Goal: Task Accomplishment & Management: Use online tool/utility

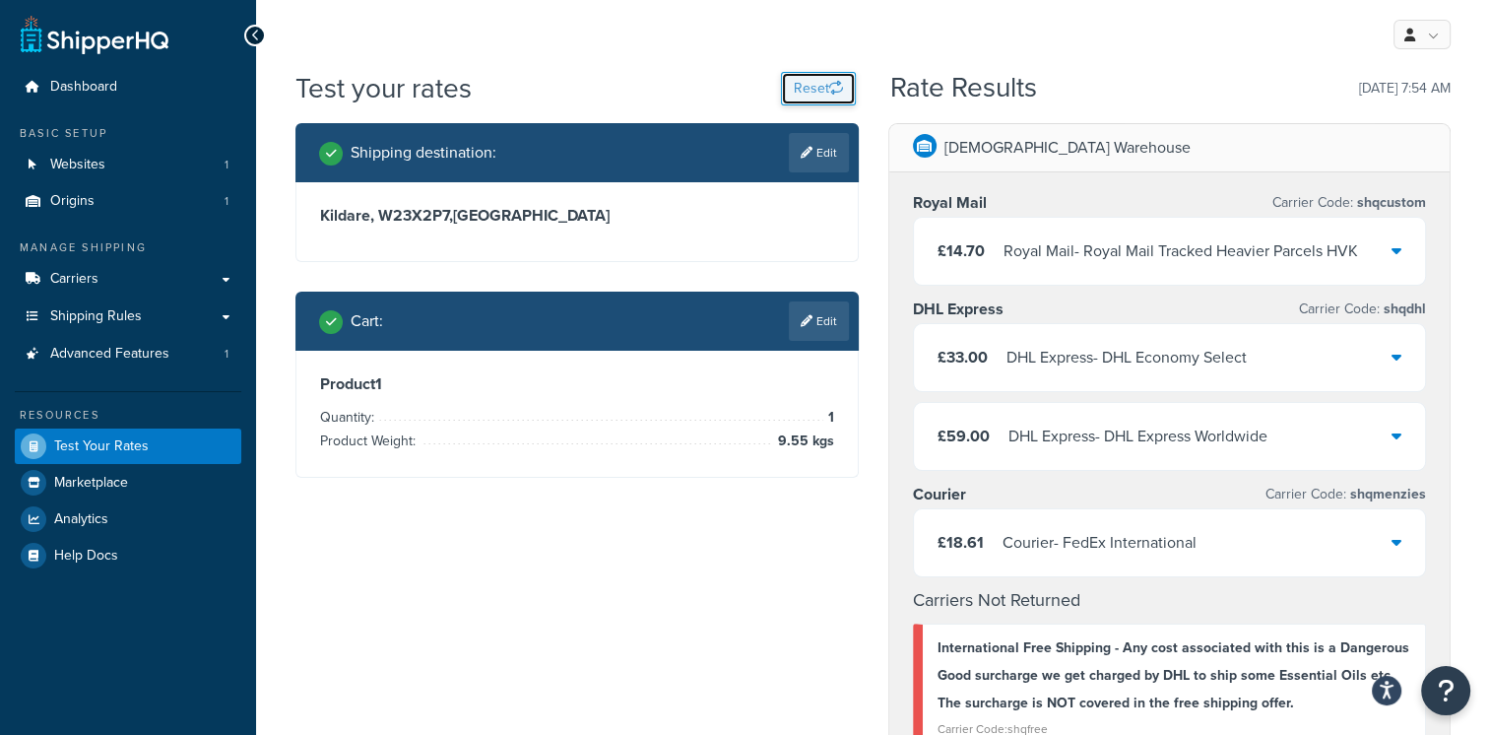
click at [819, 95] on button "Reset" at bounding box center [818, 88] width 75 height 33
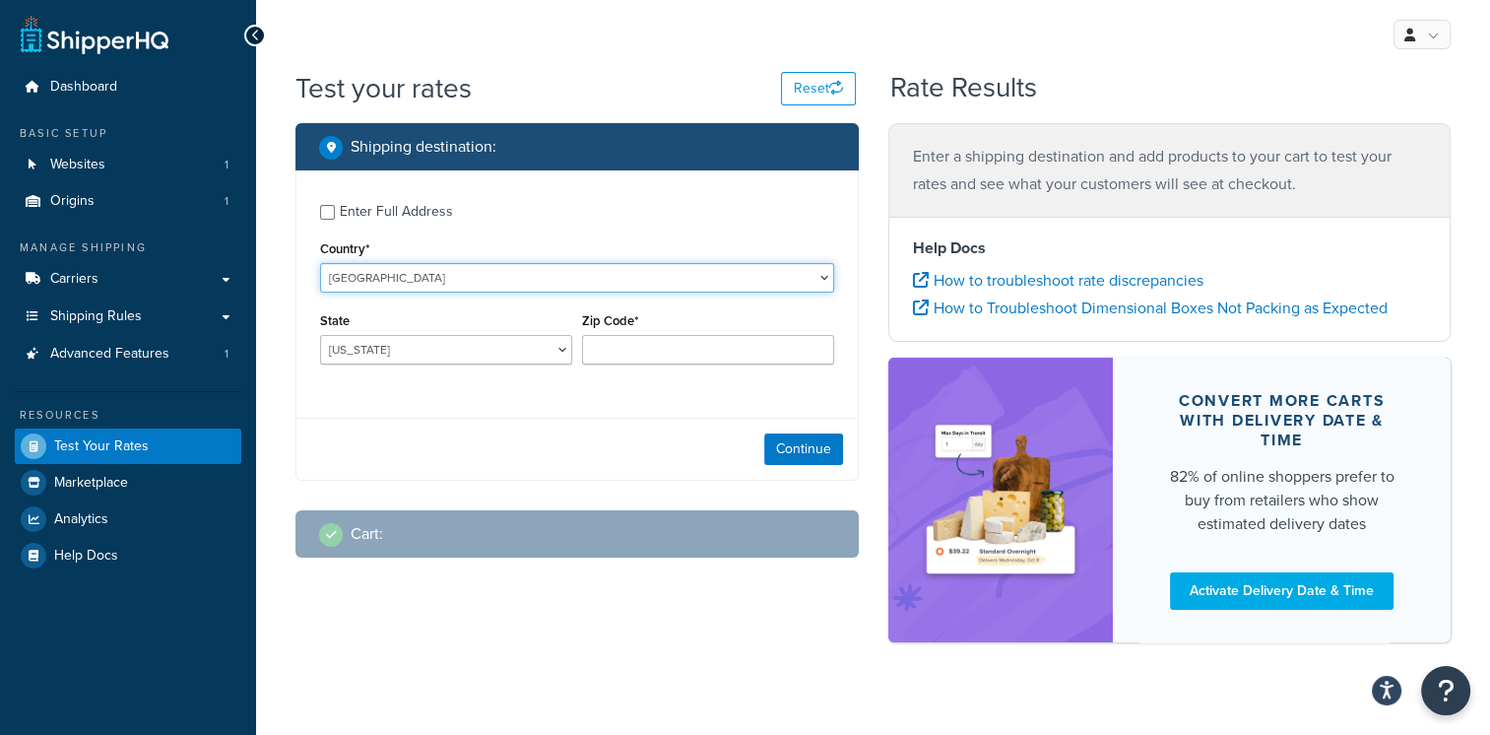
click at [712, 283] on select "[GEOGRAPHIC_DATA] [GEOGRAPHIC_DATA] [GEOGRAPHIC_DATA] [GEOGRAPHIC_DATA] [GEOGRA…" at bounding box center [577, 278] width 514 height 30
select select "MU"
click at [320, 263] on select "[GEOGRAPHIC_DATA] [GEOGRAPHIC_DATA] [GEOGRAPHIC_DATA] [GEOGRAPHIC_DATA] [GEOGRA…" at bounding box center [577, 278] width 514 height 30
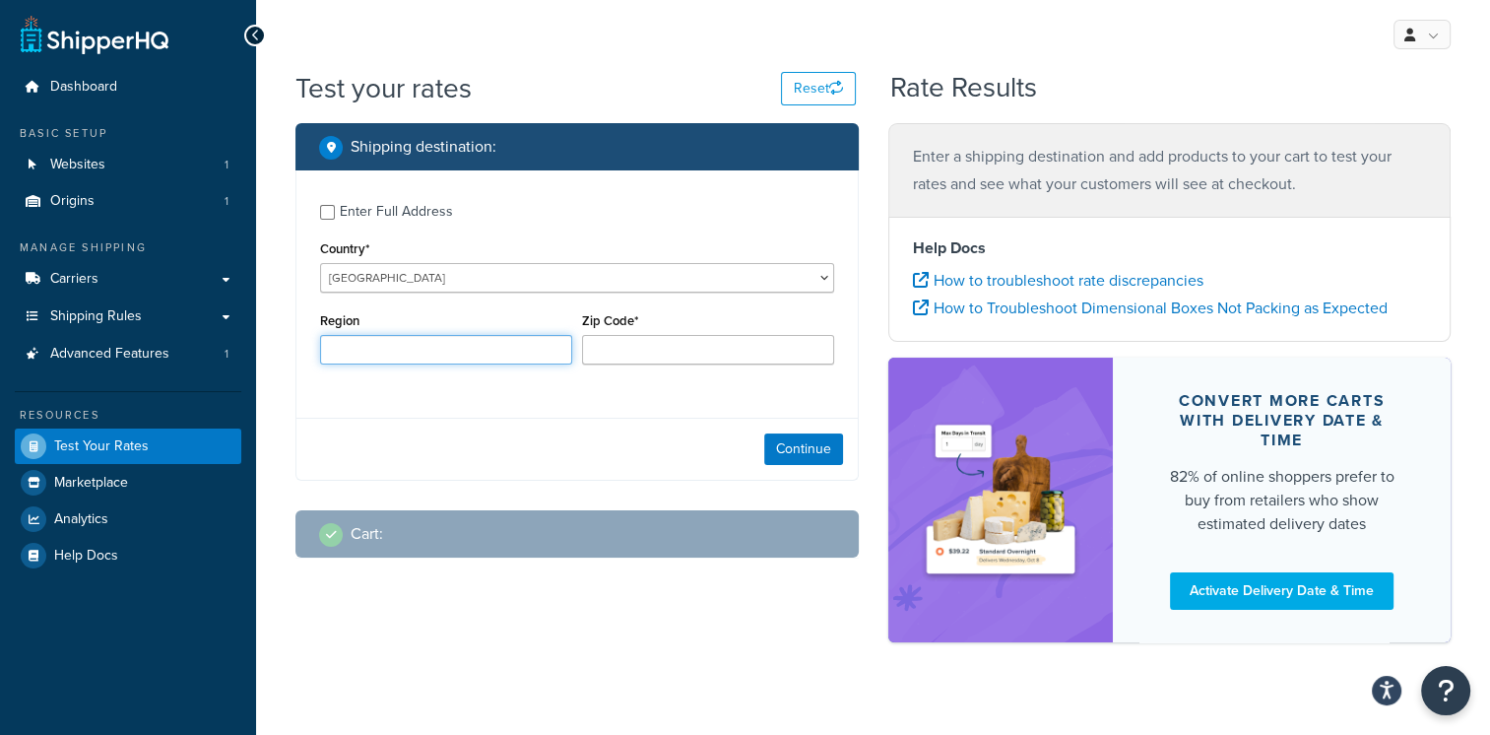
click at [496, 362] on input "Region" at bounding box center [446, 350] width 252 height 30
drag, startPoint x: 356, startPoint y: 360, endPoint x: 246, endPoint y: 371, distance: 109.9
click at [246, 371] on div "Dashboard Basic Setup Websites 1 Origins 1 Manage Shipping Carriers Carriers Al…" at bounding box center [745, 380] width 1490 height 760
paste input "Tamarin"
type input "Tamarin"
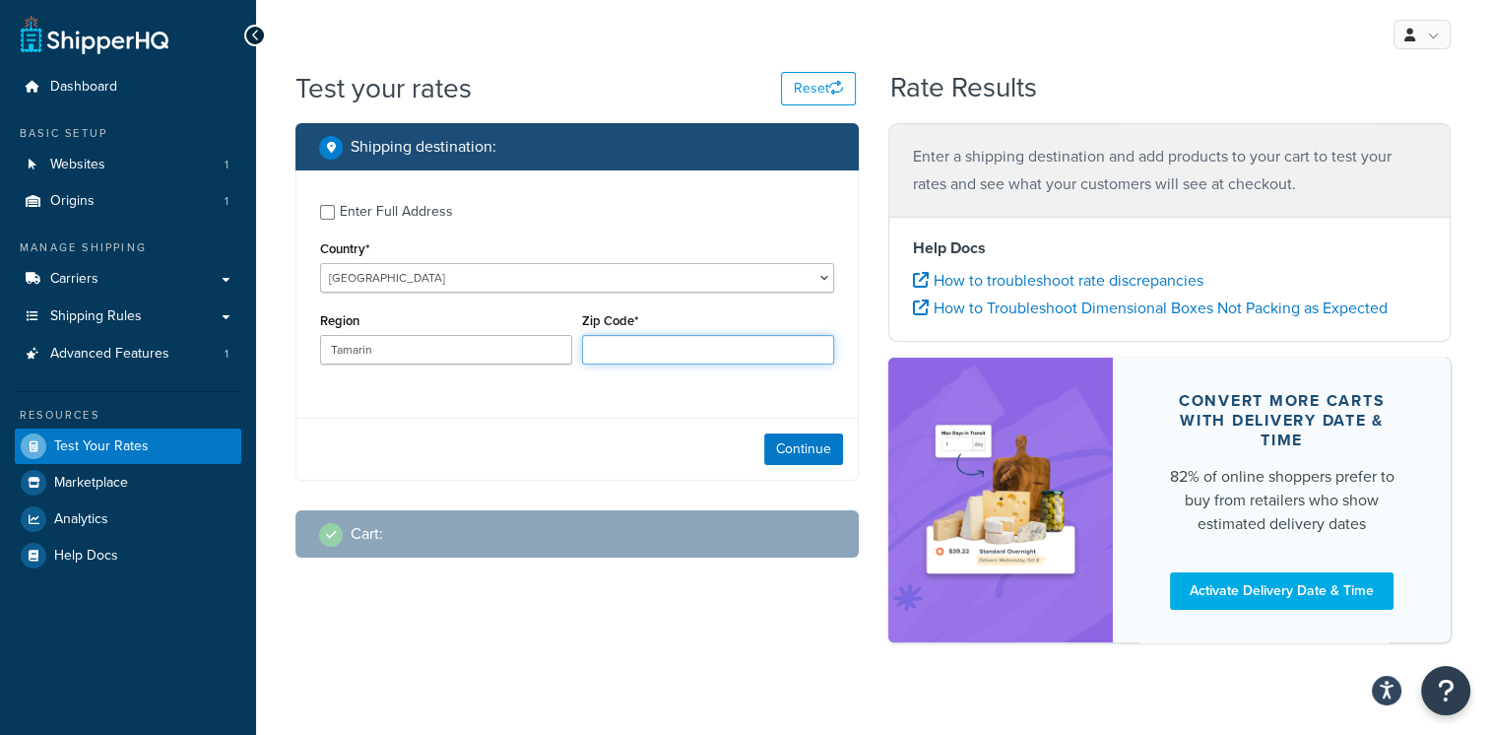
click at [628, 351] on input "Zip Code*" at bounding box center [708, 350] width 252 height 30
paste input "90910"
type input "90910"
click at [815, 458] on button "Continue" at bounding box center [803, 449] width 79 height 32
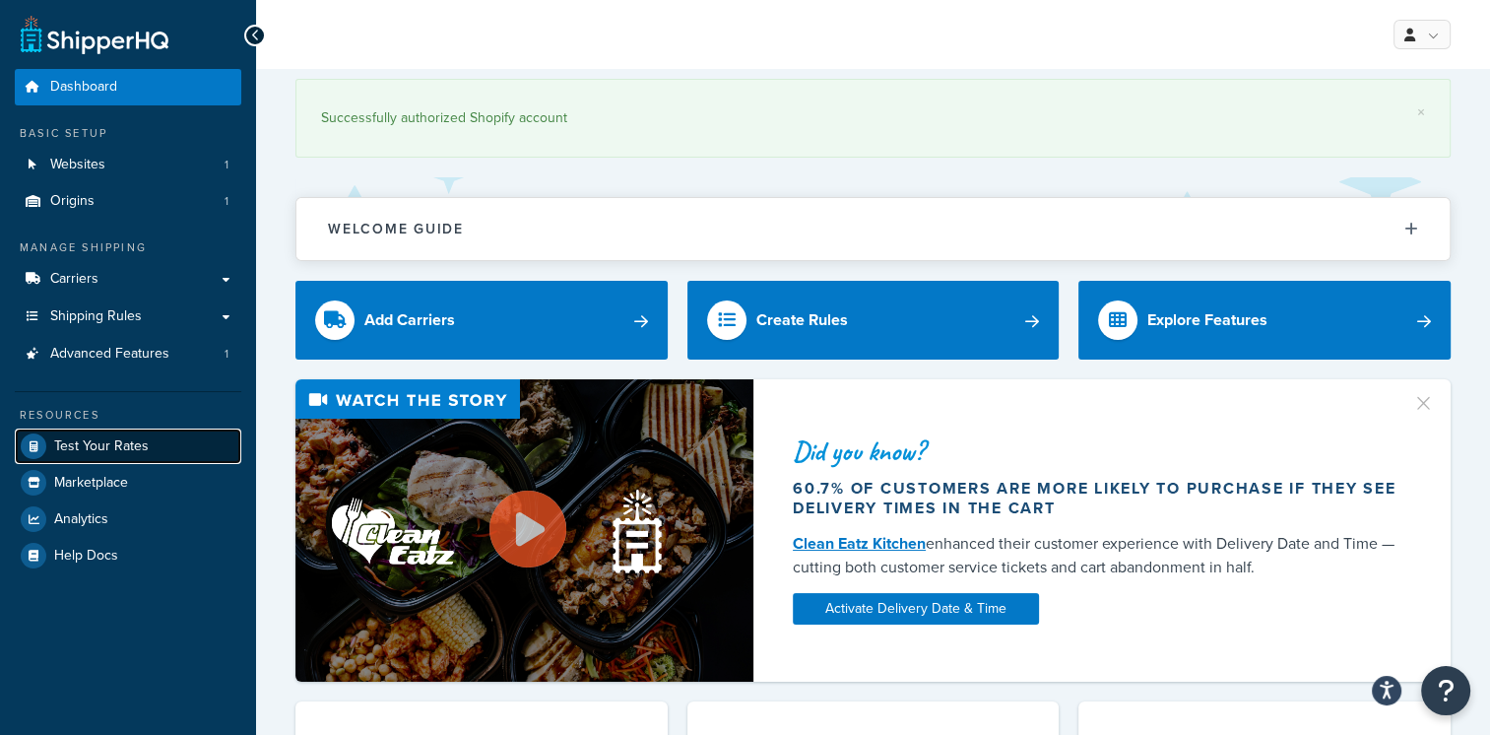
click at [173, 451] on link "Test Your Rates" at bounding box center [128, 445] width 227 height 35
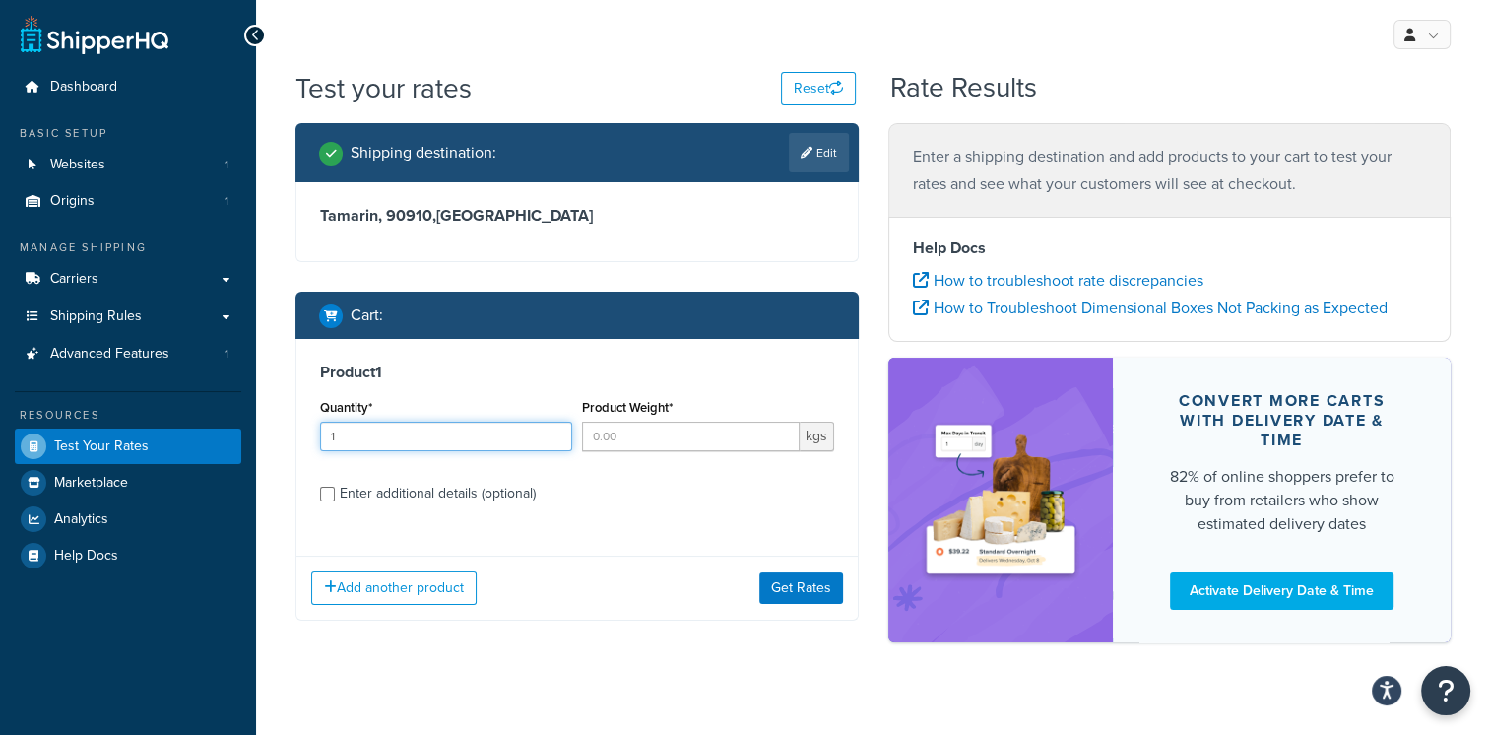
type input "1"
click at [554, 429] on input "1" at bounding box center [446, 437] width 252 height 30
click at [604, 440] on input "Product Weight*" at bounding box center [691, 437] width 218 height 30
type input "1"
click at [810, 586] on button "Get Rates" at bounding box center [801, 588] width 84 height 32
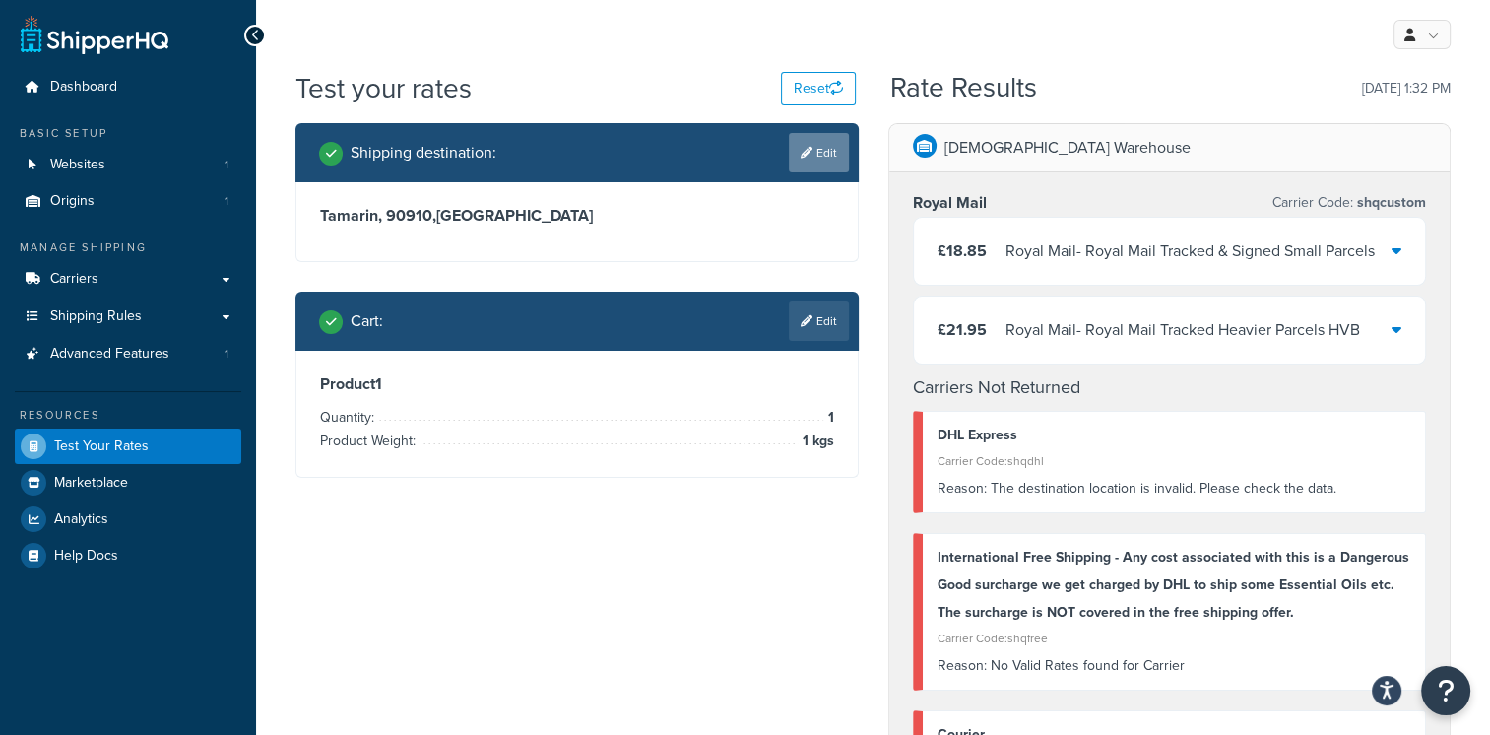
click at [817, 153] on link "Edit" at bounding box center [819, 152] width 60 height 39
select select "MU"
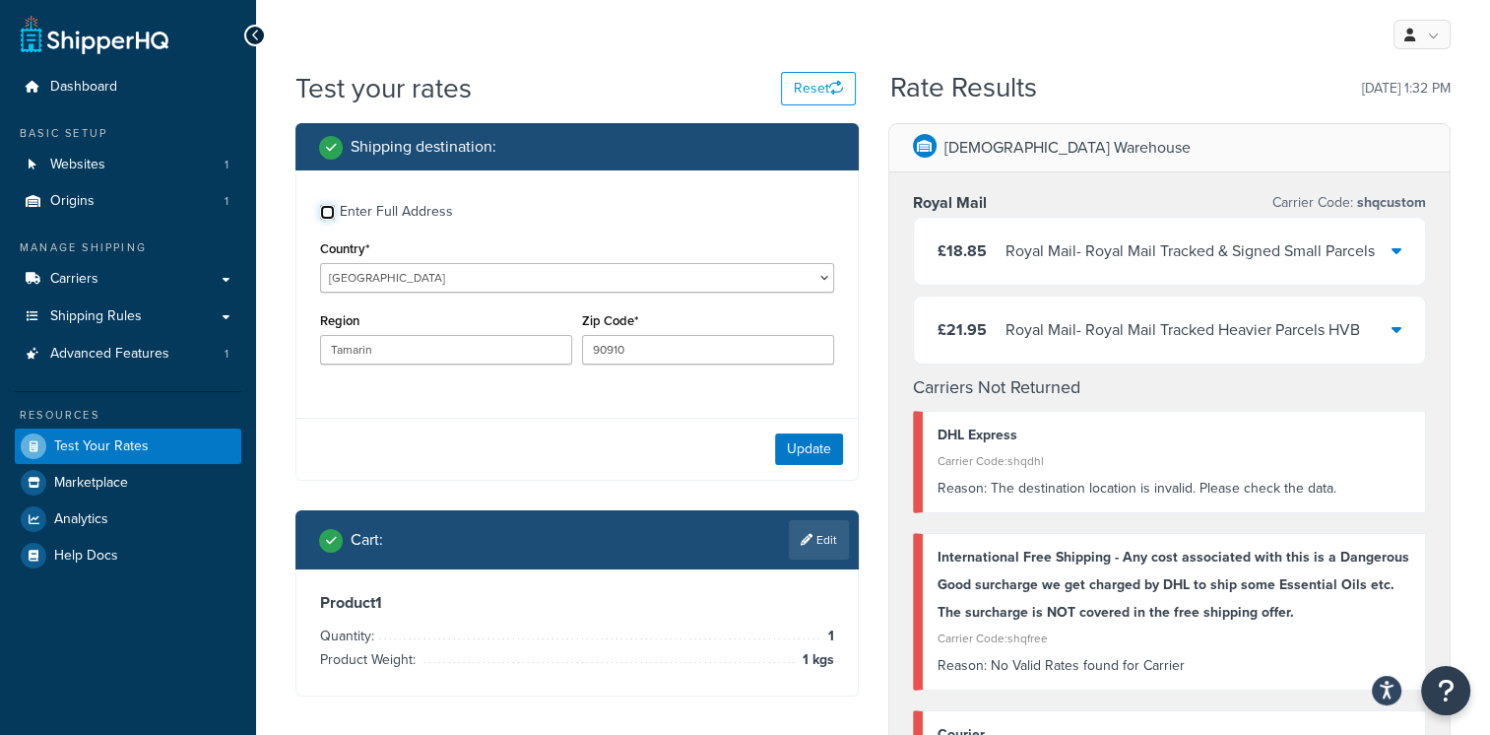
click at [327, 210] on input "Enter Full Address" at bounding box center [327, 212] width 15 height 15
checkbox input "true"
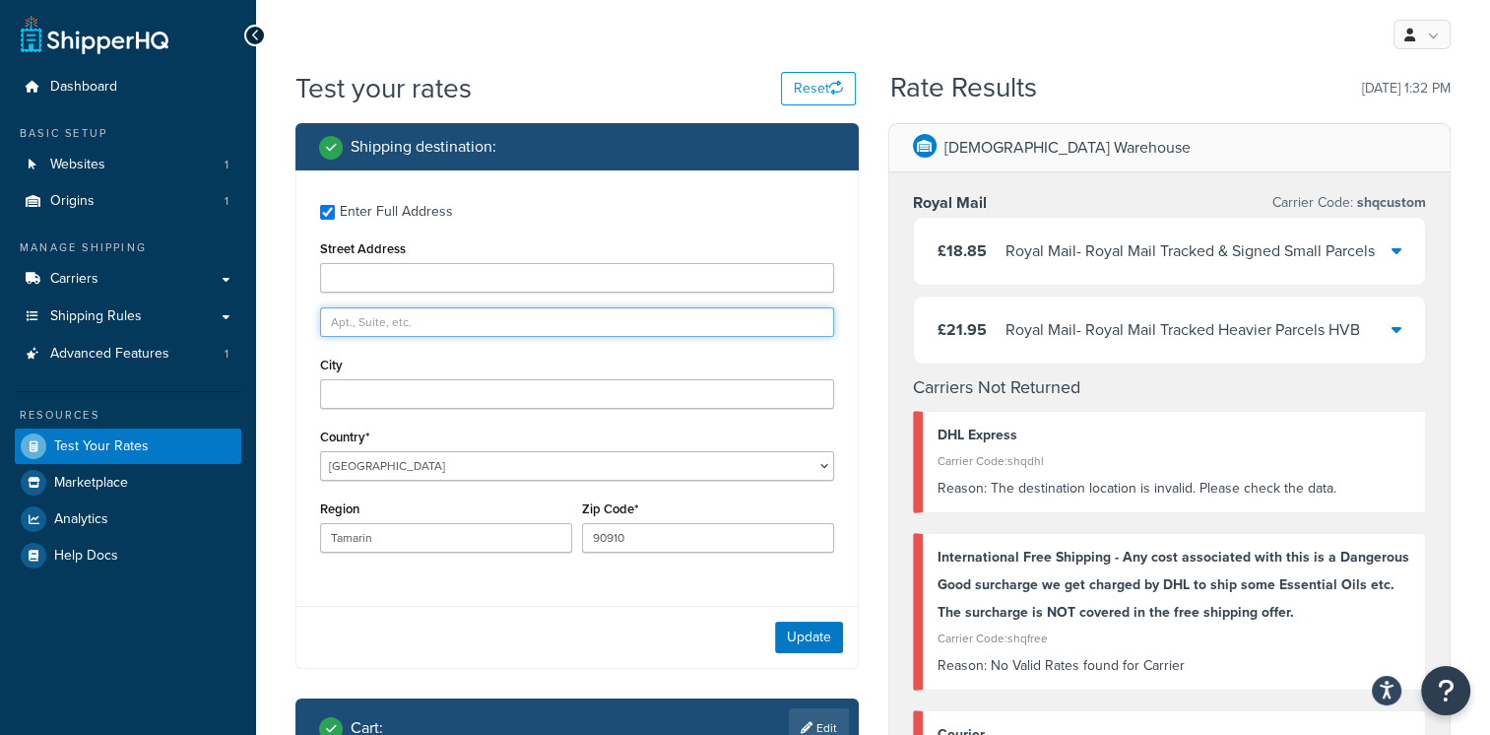
click at [355, 331] on input "text" at bounding box center [577, 322] width 514 height 30
paste input "Avenue Laurier Roses"
type input "Avenue Laurier Roses"
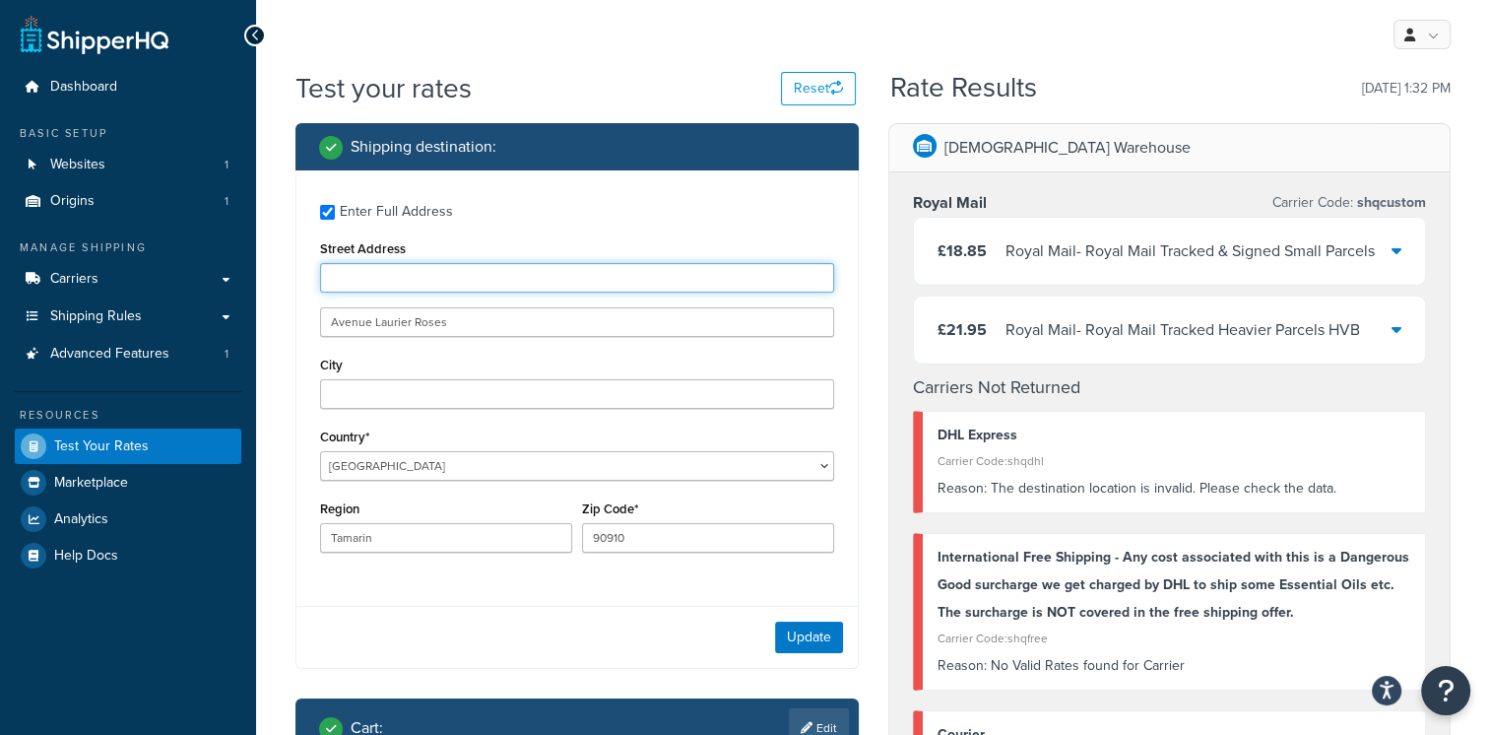
click at [394, 287] on input "Street Address" at bounding box center [577, 278] width 514 height 30
paste input "Morcellement Carlos"
type input "Morcellement Carlos"
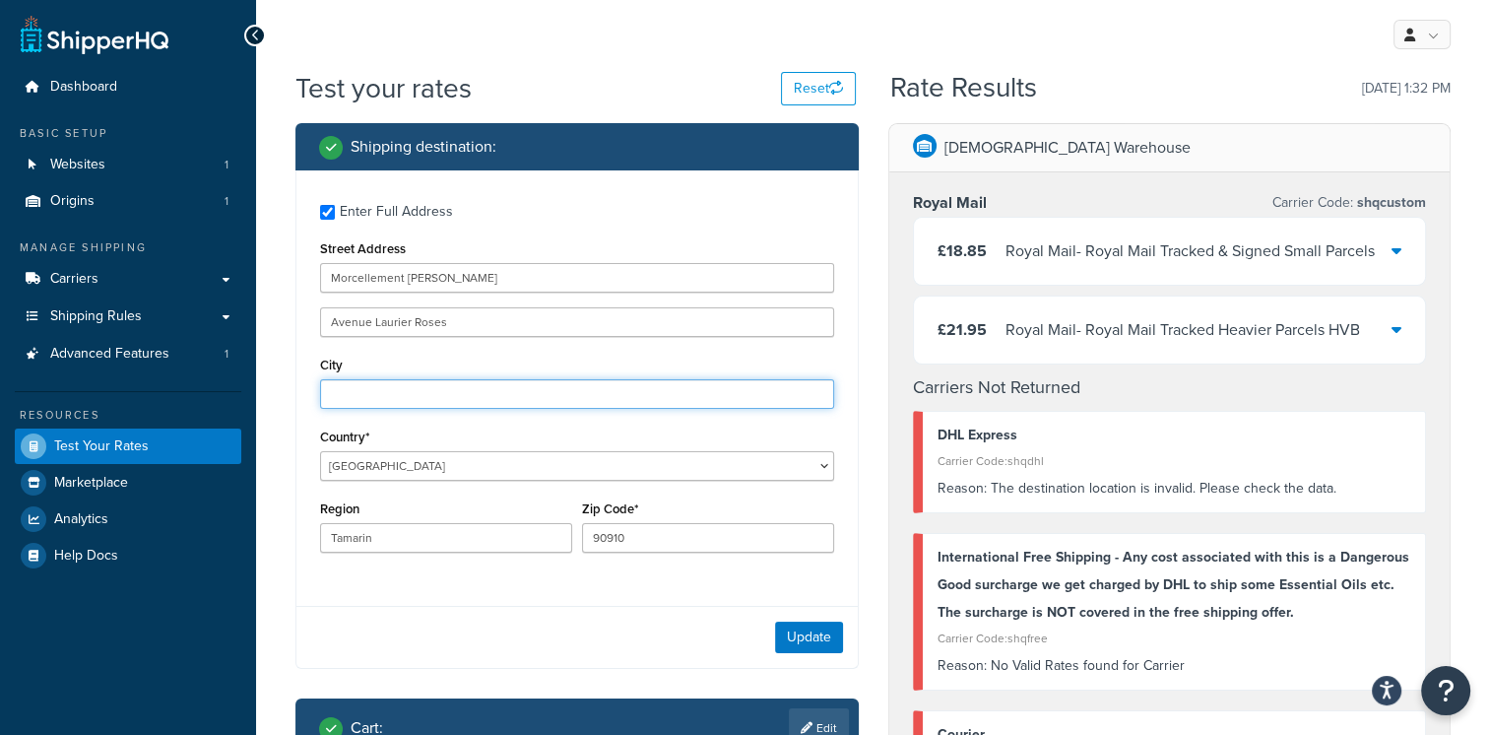
click at [394, 407] on input "City" at bounding box center [577, 394] width 514 height 30
paste input "Black River"
type input "Black River"
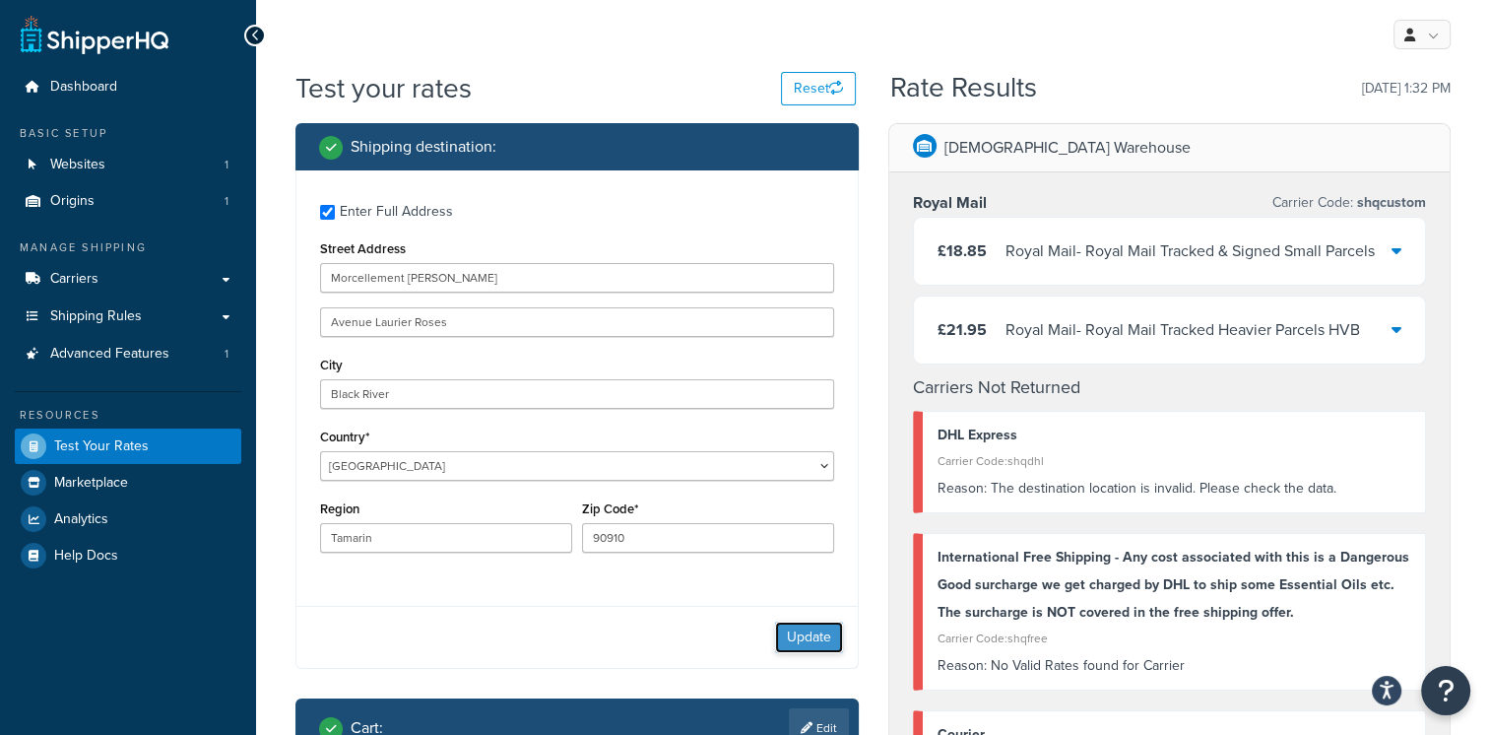
click at [813, 640] on button "Update" at bounding box center [809, 637] width 68 height 32
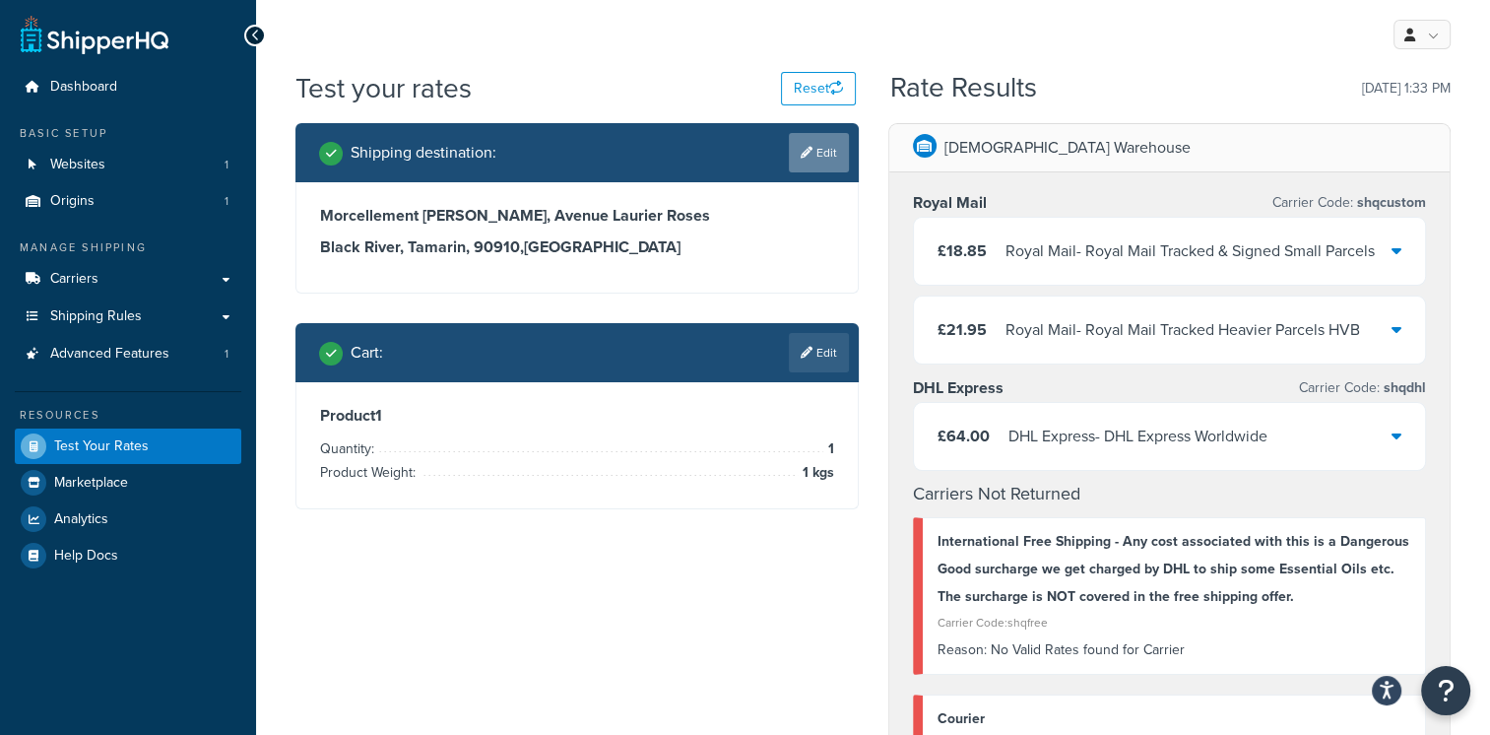
click at [832, 157] on link "Edit" at bounding box center [819, 152] width 60 height 39
select select "MU"
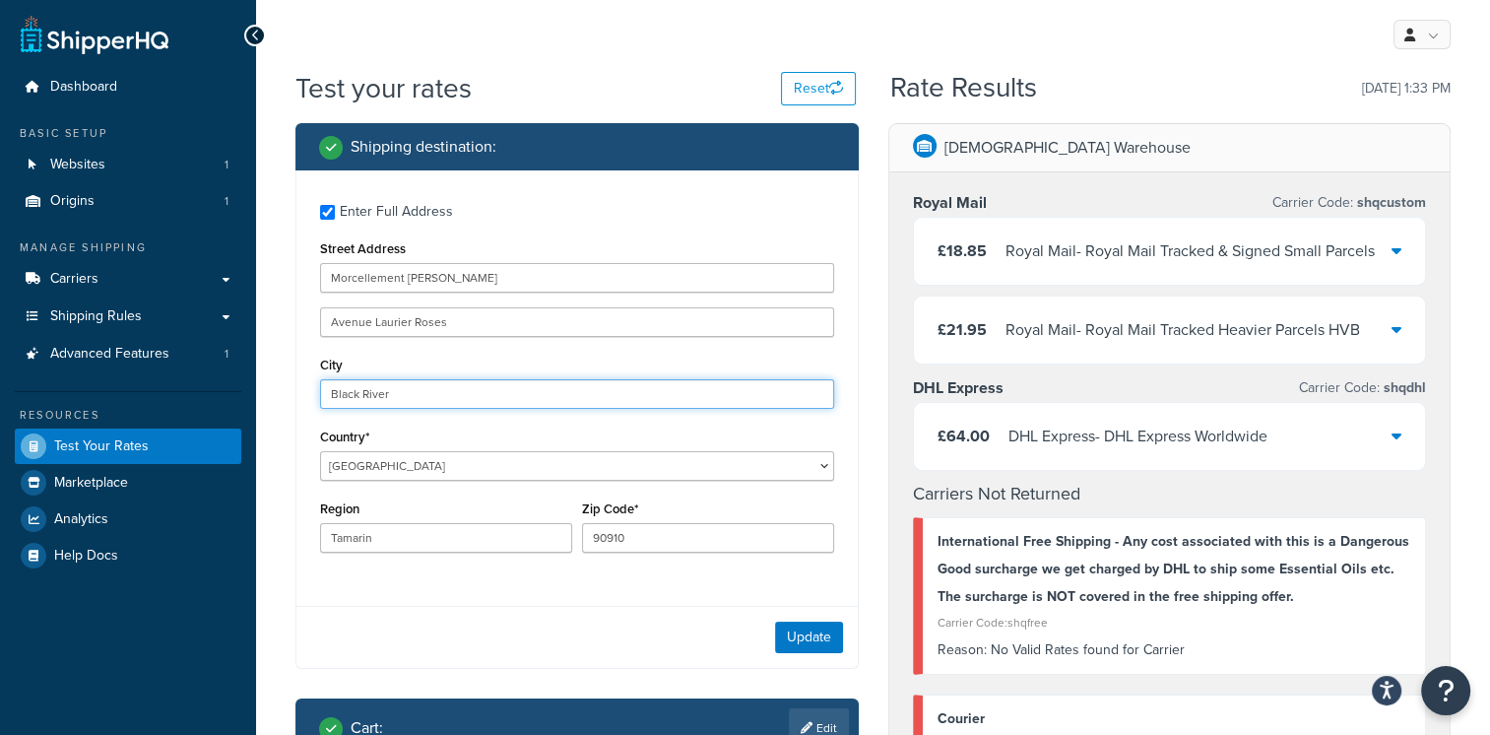
drag, startPoint x: 394, startPoint y: 394, endPoint x: 299, endPoint y: 395, distance: 94.6
click at [299, 395] on div "Enter Full Address Street Address Morcellement Carlos Avenue Laurier Roses City…" at bounding box center [576, 380] width 561 height 421
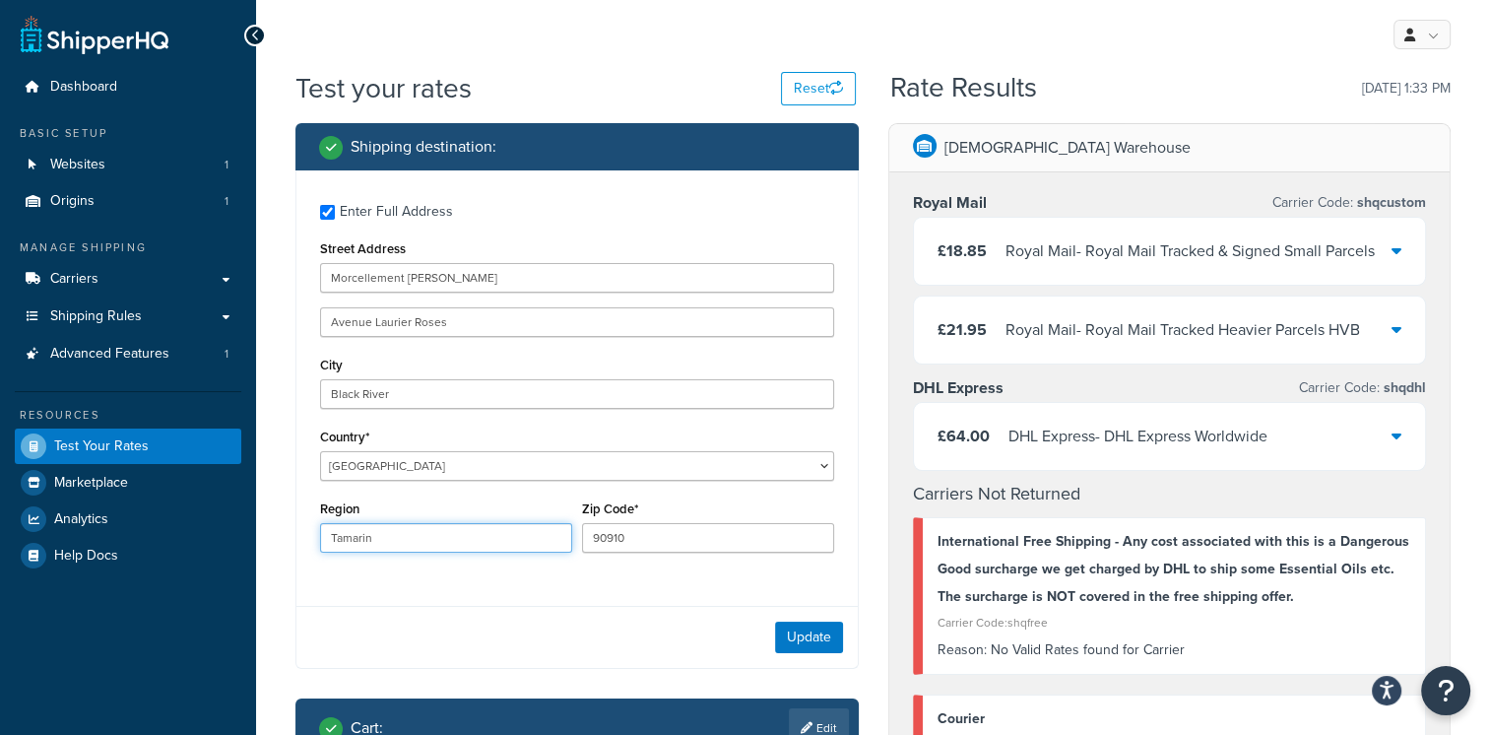
drag, startPoint x: 384, startPoint y: 535, endPoint x: 252, endPoint y: 545, distance: 132.3
click at [252, 545] on div "Dashboard Basic Setup Websites 1 Origins 1 Manage Shipping Carriers Carriers Al…" at bounding box center [745, 734] width 1490 height 1468
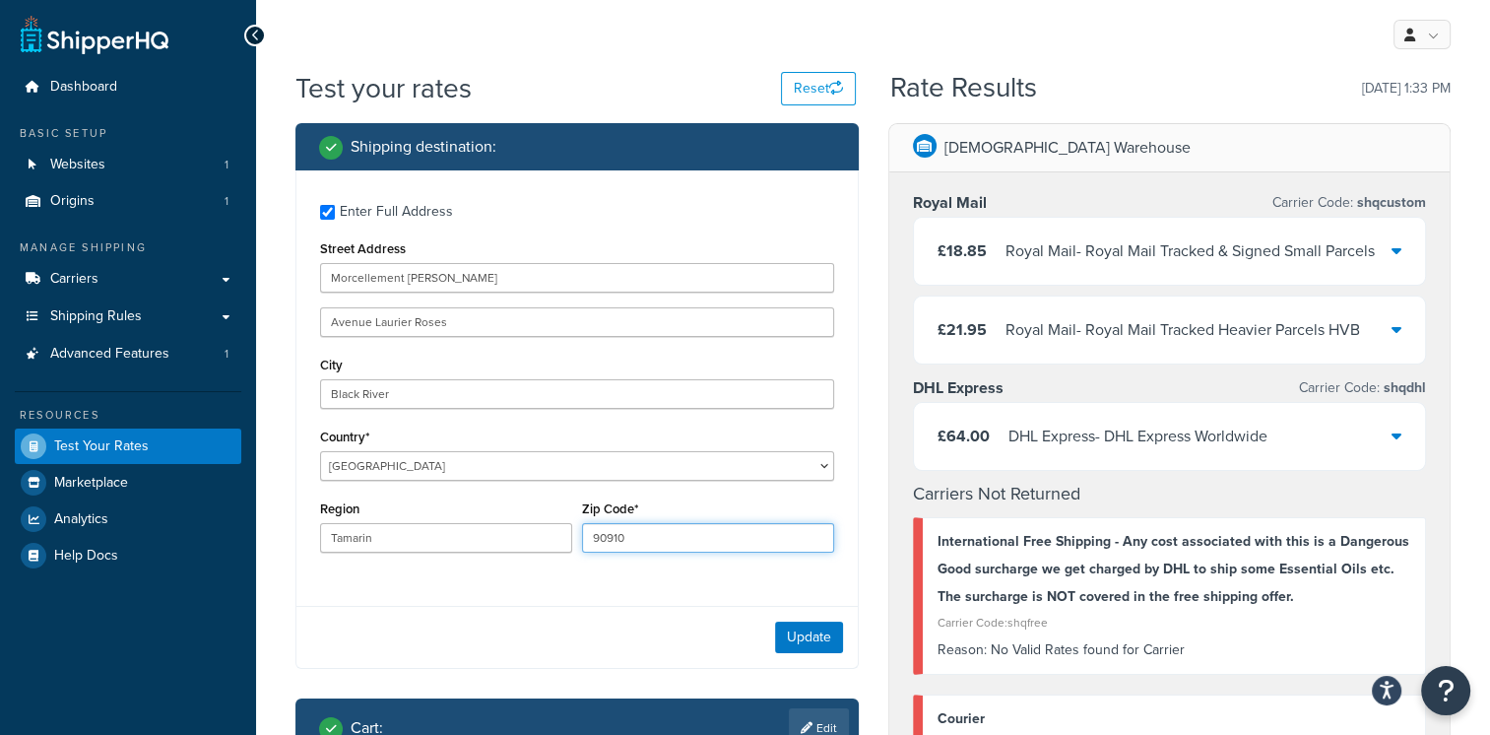
click at [619, 542] on input "90910" at bounding box center [708, 538] width 252 height 30
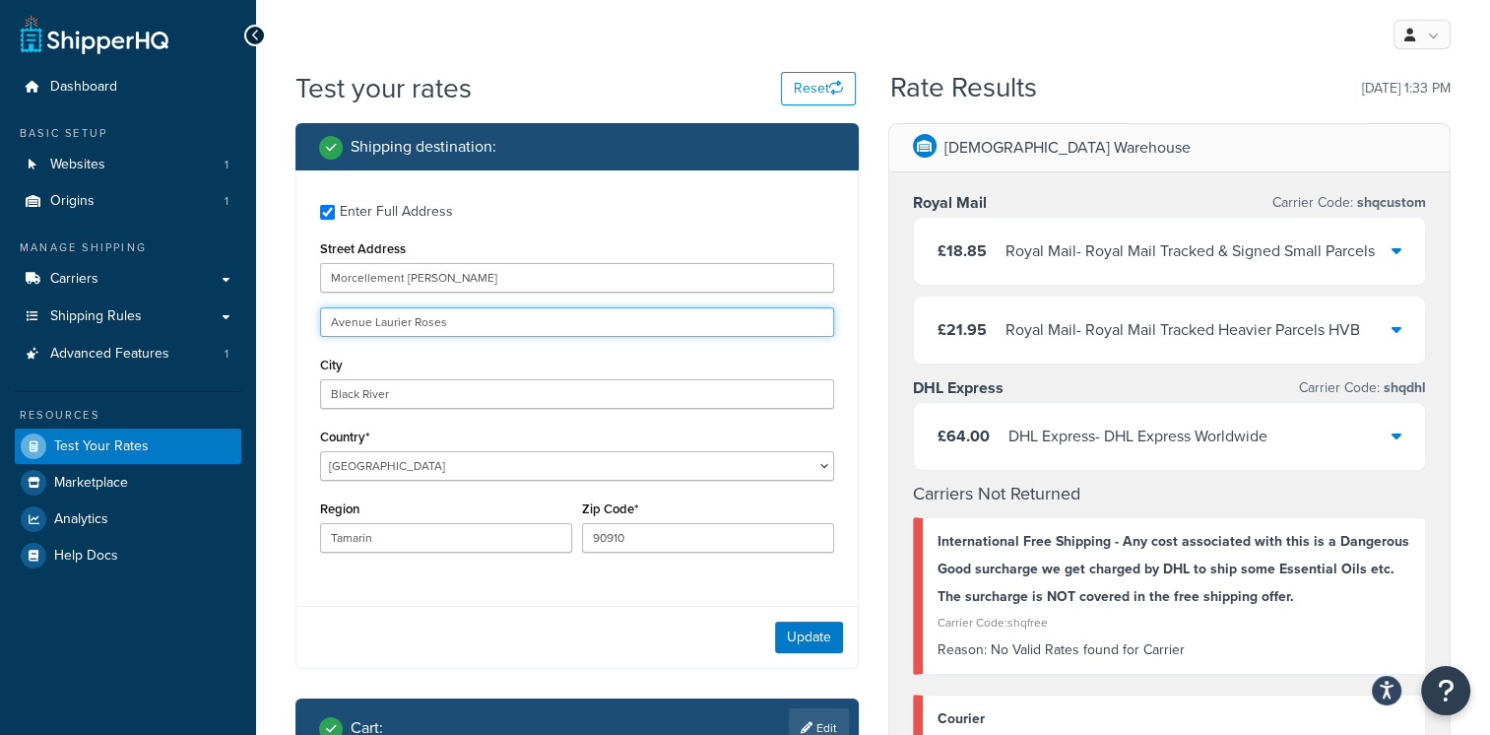
click at [389, 316] on input "Avenue Laurier Roses" at bounding box center [577, 322] width 514 height 30
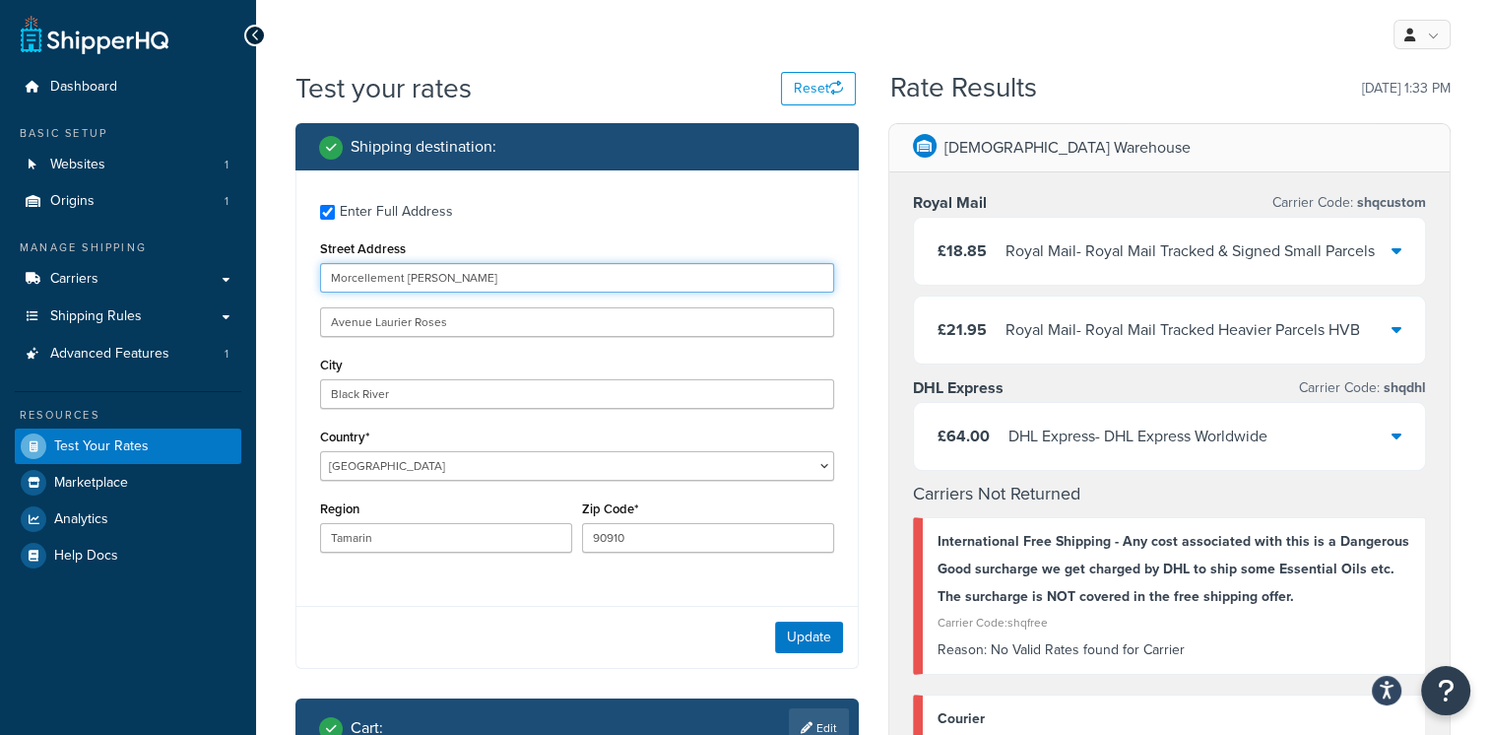
click at [445, 269] on input "Morcellement Carlos" at bounding box center [577, 278] width 514 height 30
drag, startPoint x: 445, startPoint y: 269, endPoint x: 220, endPoint y: 274, distance: 225.6
click at [220, 274] on div "Dashboard Basic Setup Websites 1 Origins 1 Manage Shipping Carriers Carriers Al…" at bounding box center [745, 734] width 1490 height 1468
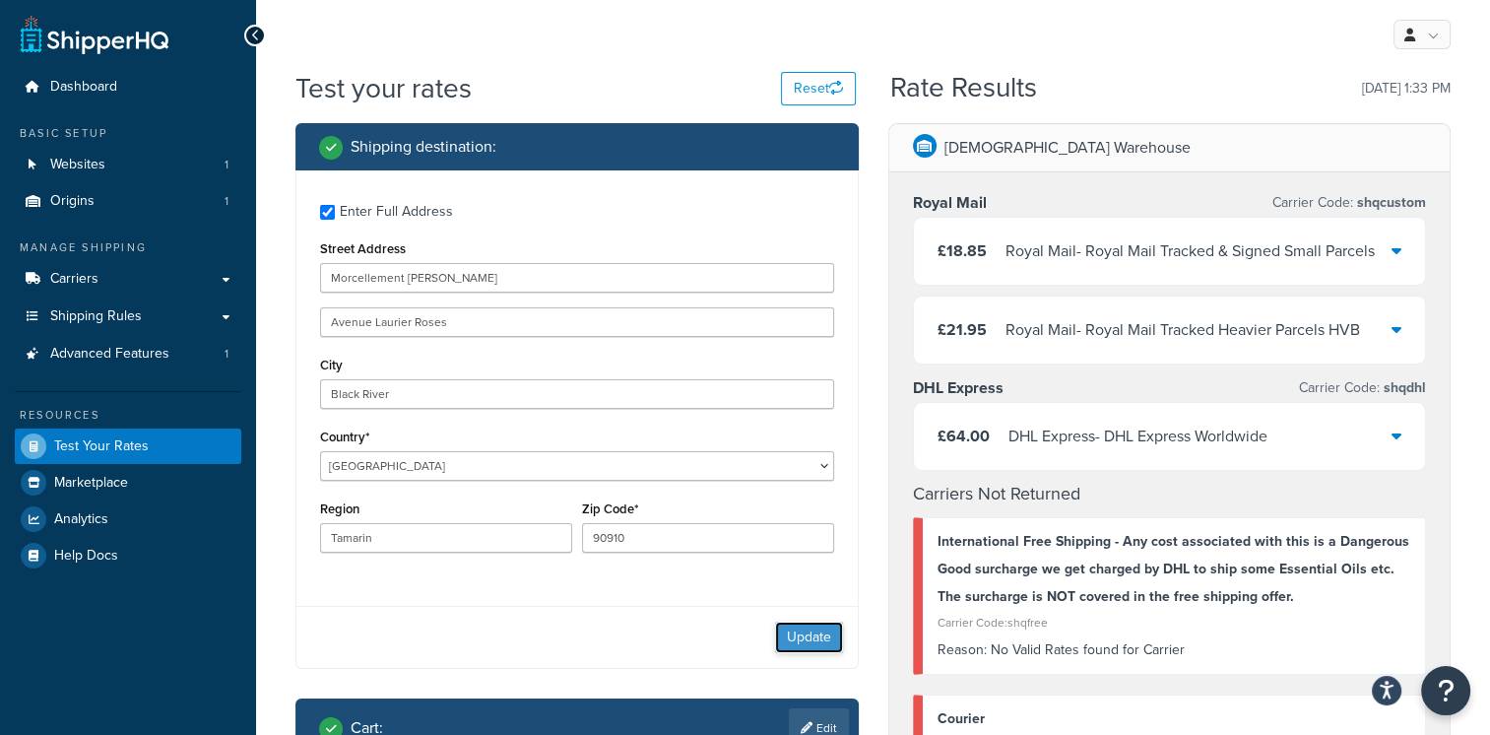
click at [819, 629] on button "Update" at bounding box center [809, 637] width 68 height 32
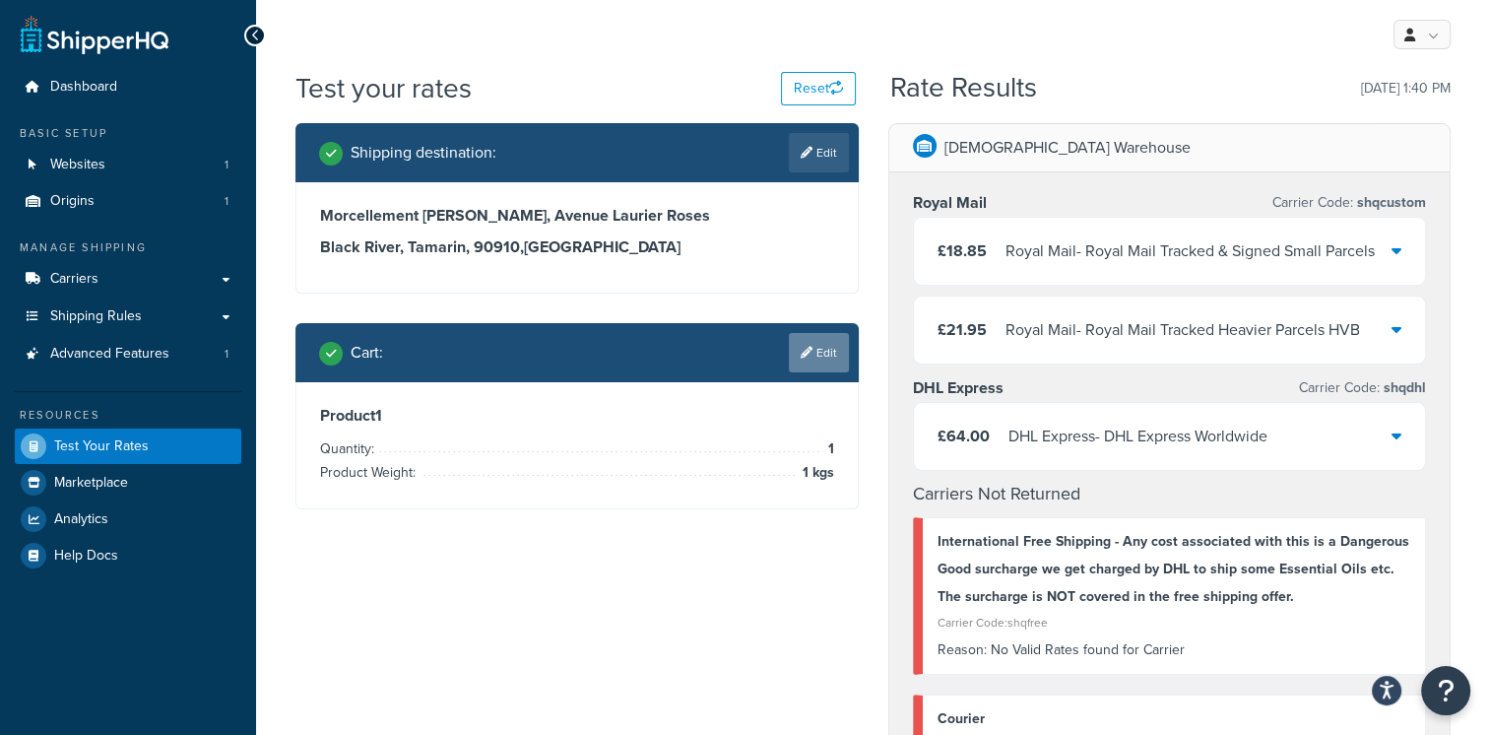
click at [812, 355] on link "Edit" at bounding box center [819, 352] width 60 height 39
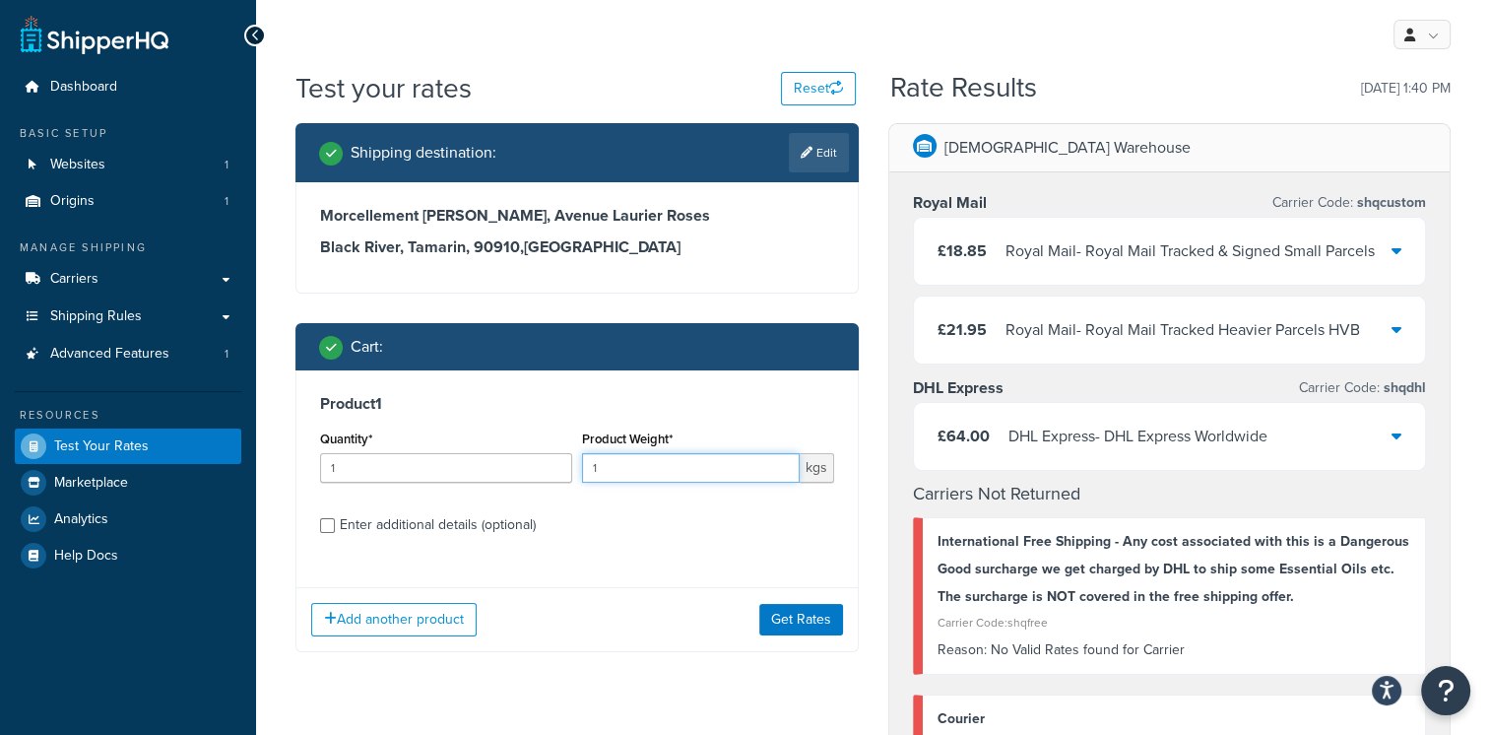
click at [642, 467] on input "1" at bounding box center [691, 468] width 218 height 30
type input "1.6"
click at [332, 524] on input "Enter additional details (optional)" at bounding box center [327, 525] width 15 height 15
checkbox input "true"
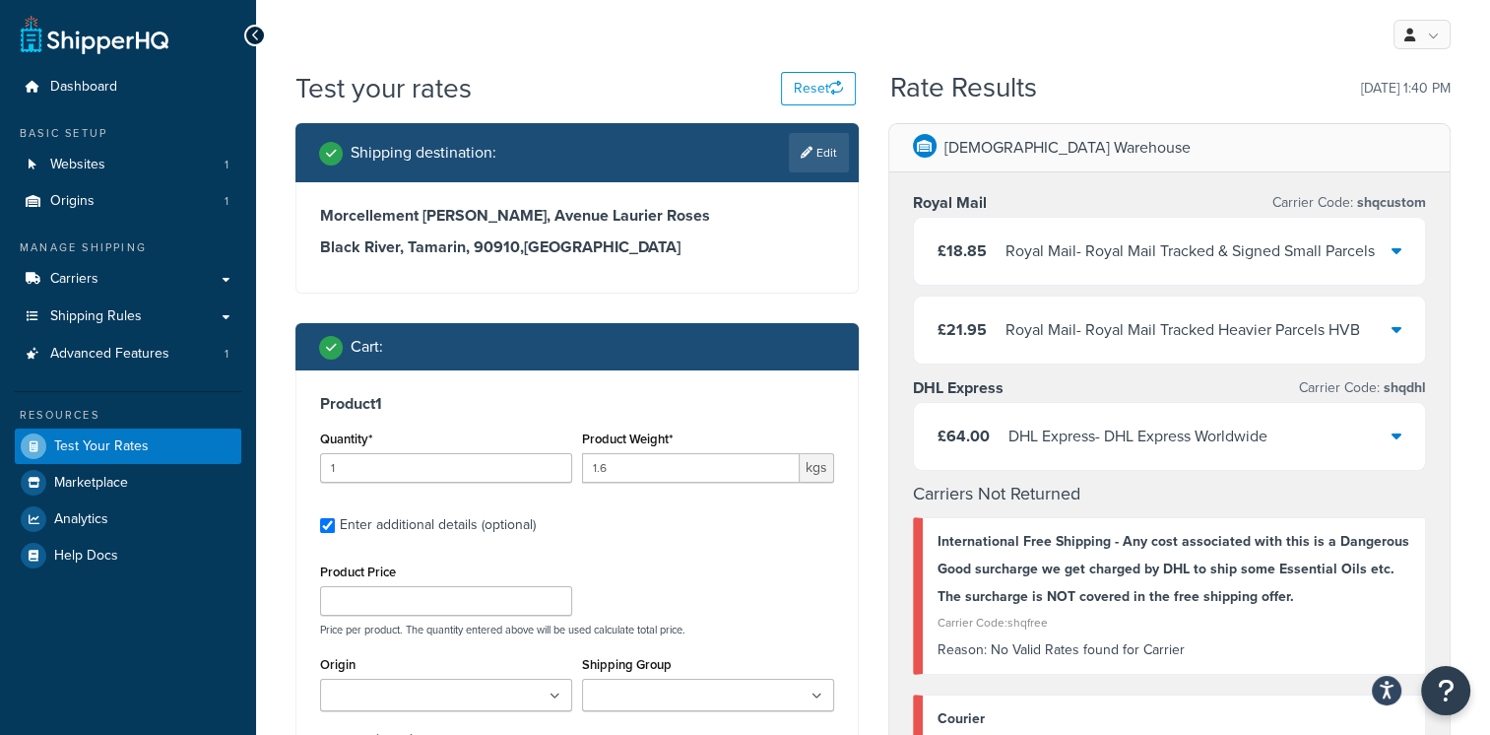
click at [679, 718] on div "Shipping Group 1 10L 1L 1L. 2 2 2.11 2.1717 2.55 2.99 200L 25L 2L 3 4 5L Pre-Or…" at bounding box center [708, 688] width 262 height 75
click at [681, 697] on input "Shipping Group" at bounding box center [675, 696] width 174 height 22
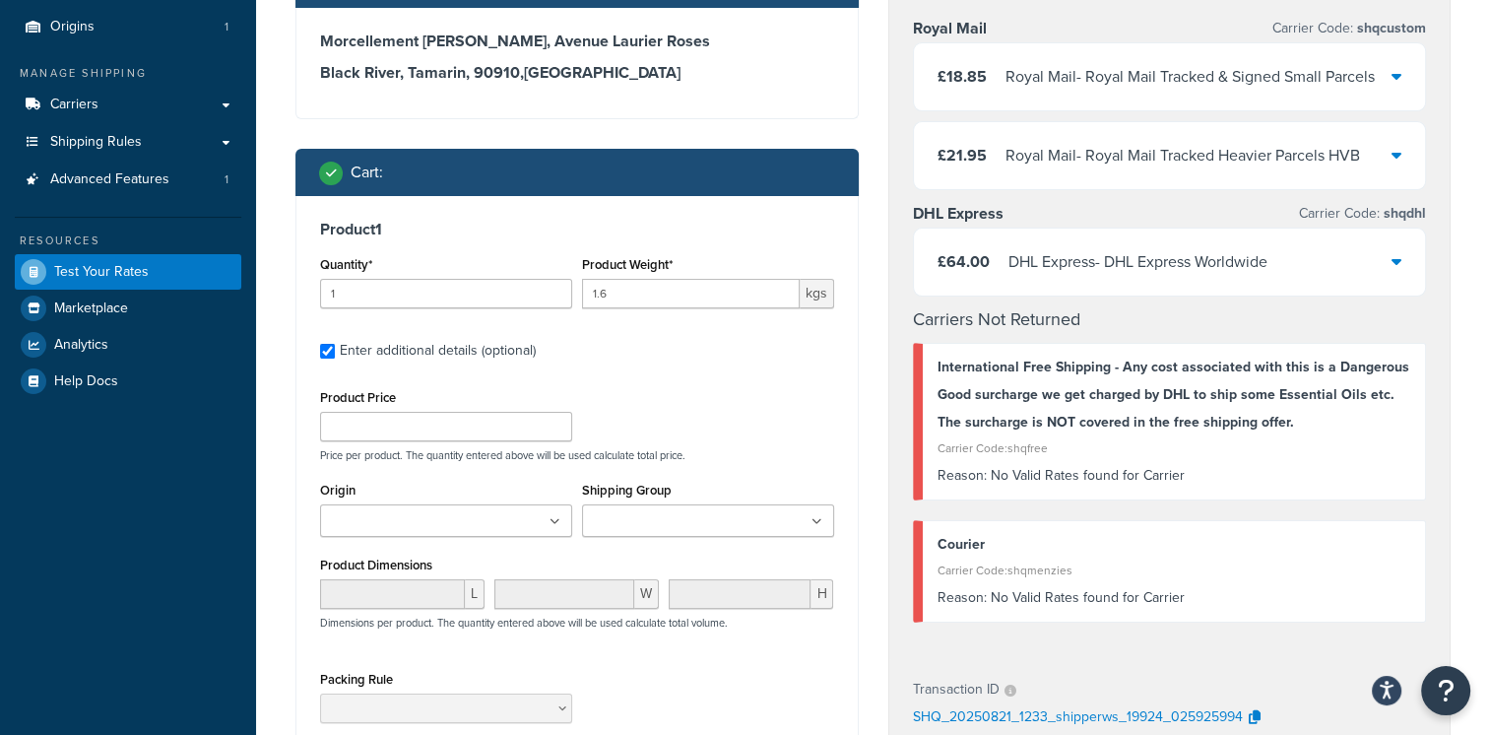
scroll to position [180, 0]
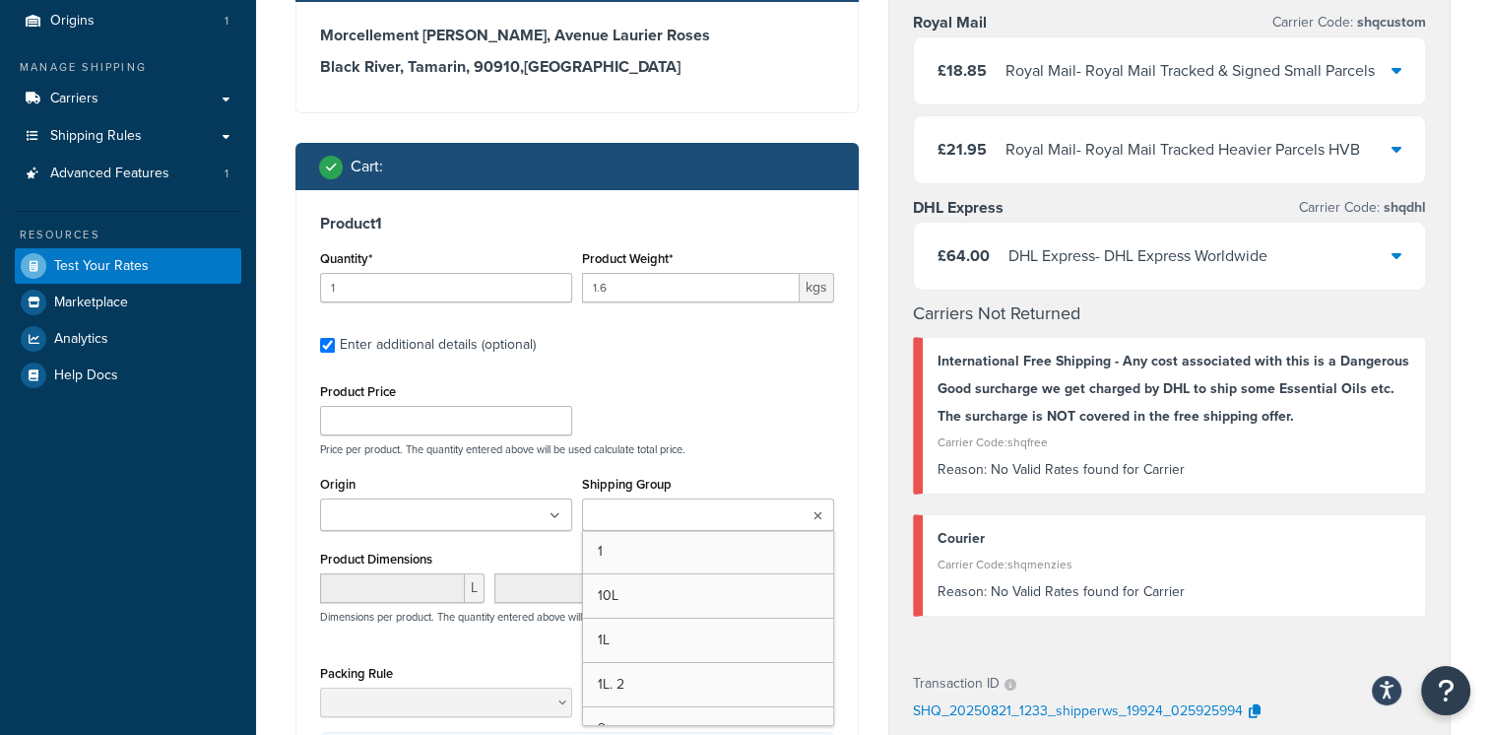
click at [796, 511] on ul at bounding box center [708, 514] width 252 height 33
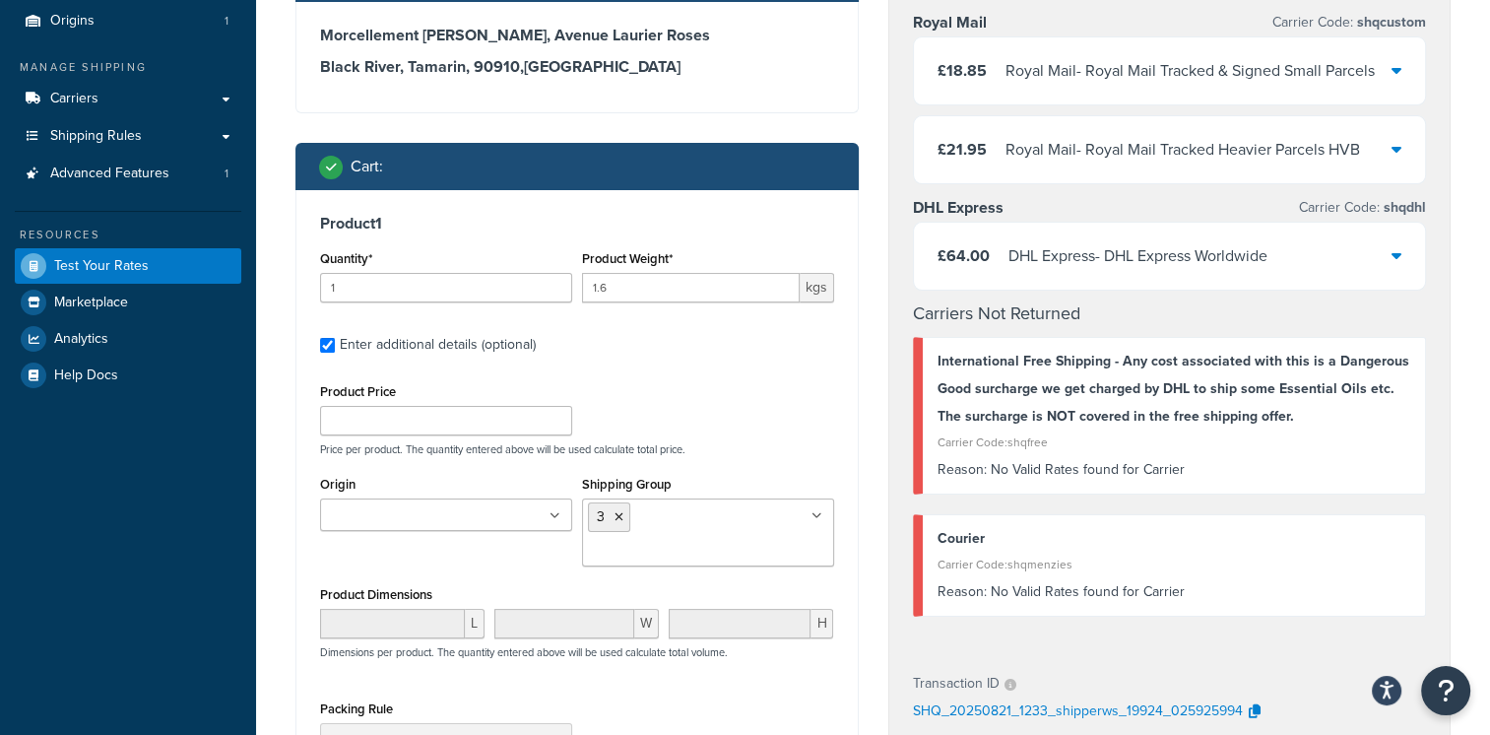
click at [843, 438] on div "Product 1 Quantity* 1 Product Weight* 1.6 kgs Enter additional details (optiona…" at bounding box center [576, 517] width 561 height 654
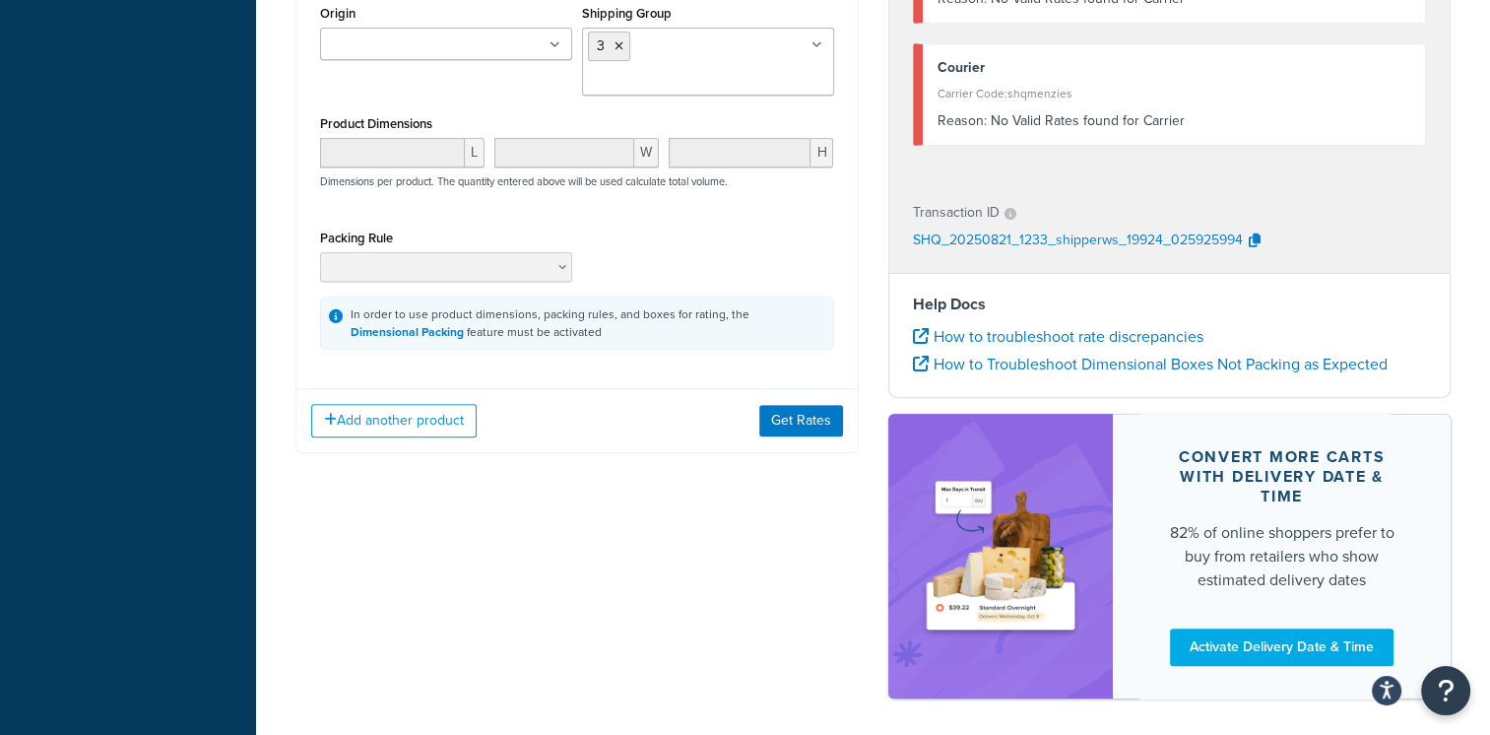
scroll to position [666, 0]
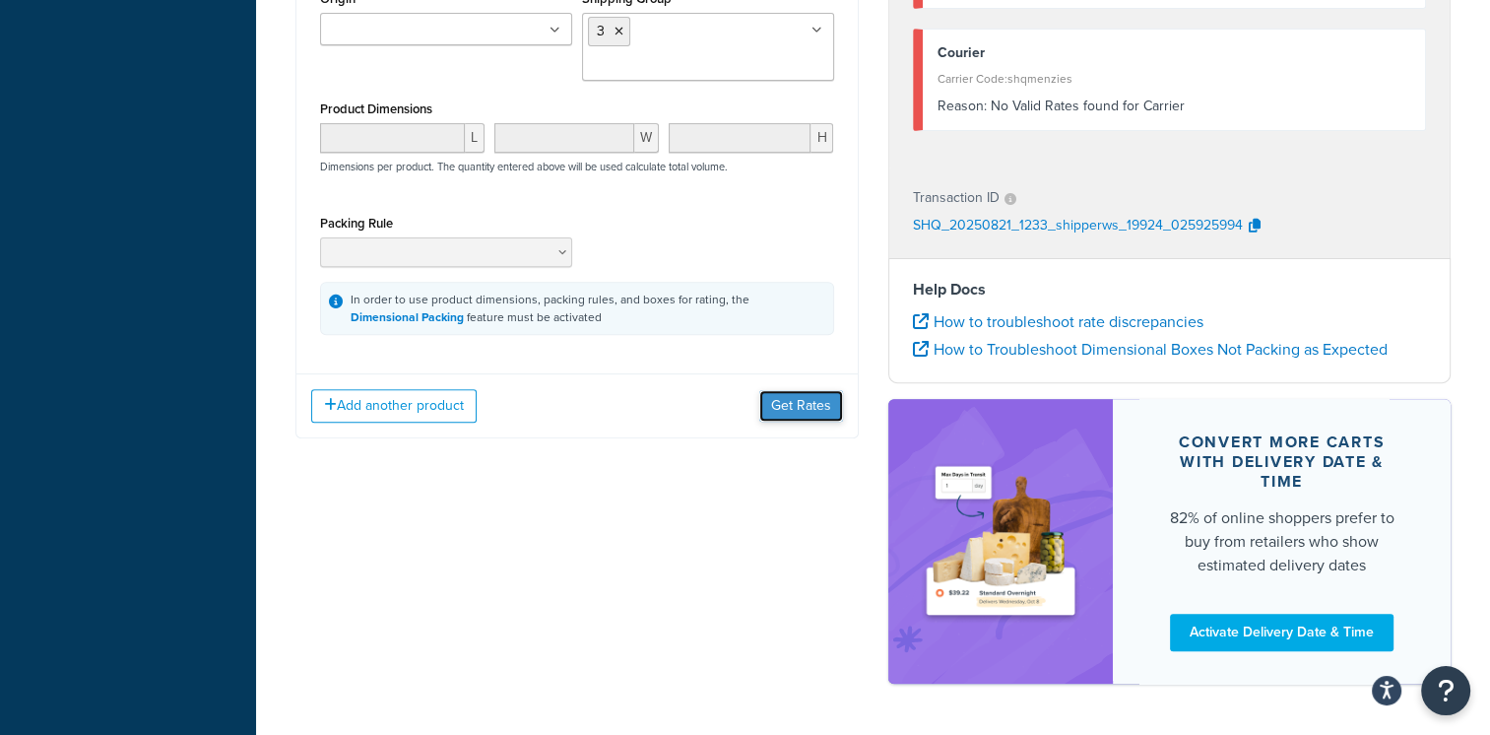
click at [788, 390] on button "Get Rates" at bounding box center [801, 406] width 84 height 32
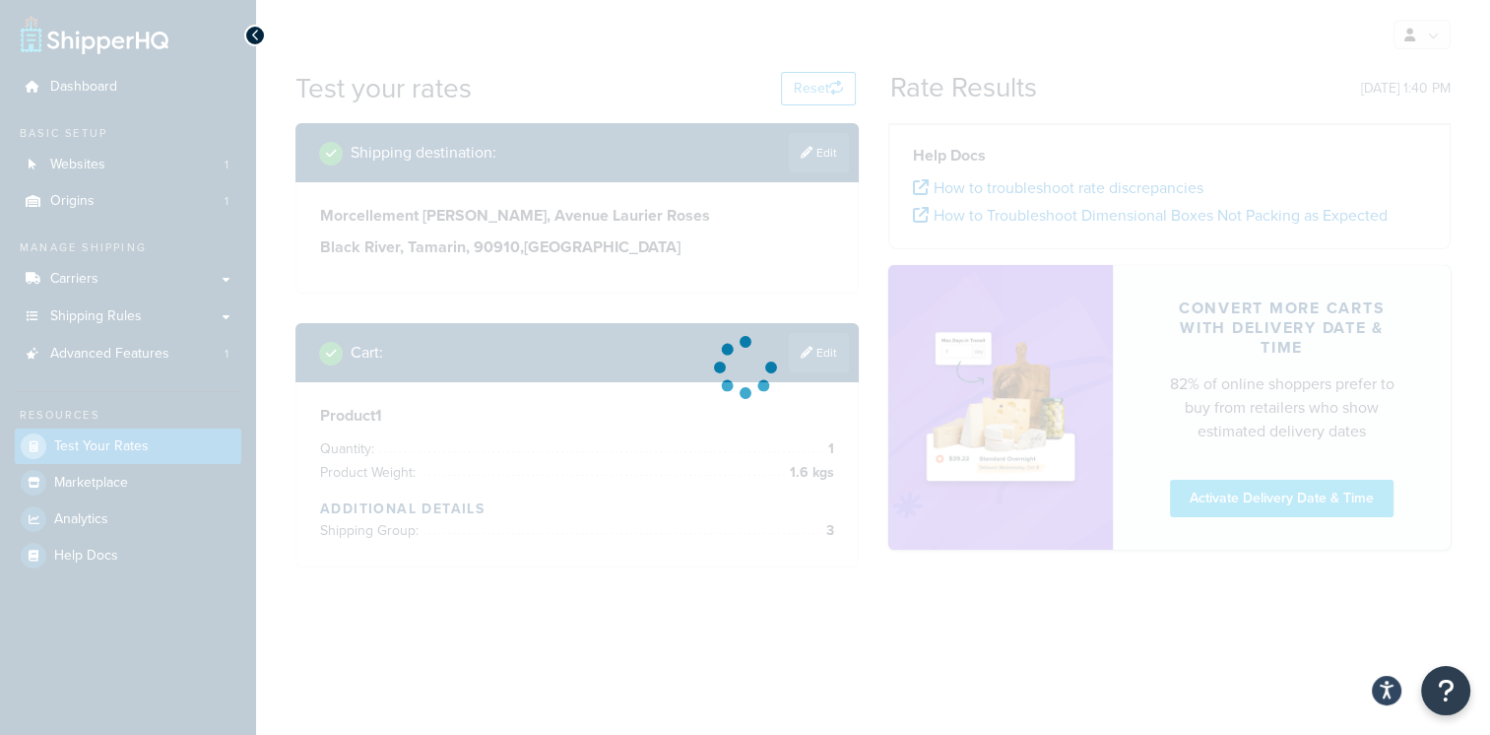
scroll to position [0, 0]
